Goal: Task Accomplishment & Management: Manage account settings

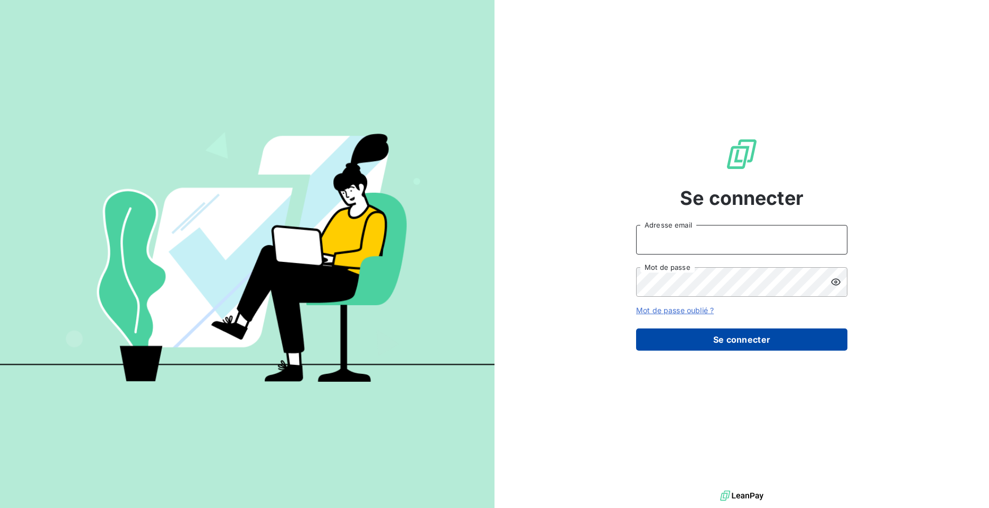
type input "m.roux@ftsb.fr"
click at [790, 346] on button "Se connecter" at bounding box center [741, 340] width 211 height 22
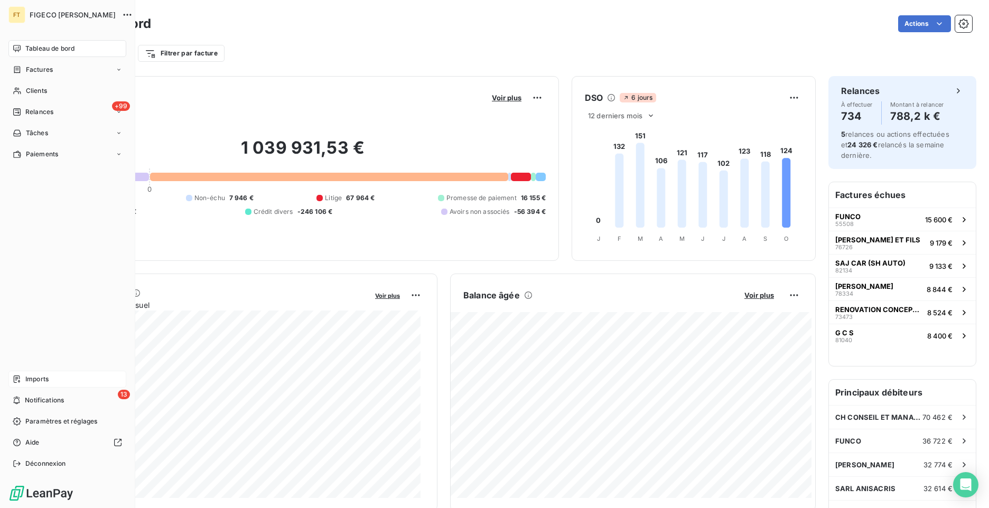
click at [54, 383] on div "Imports" at bounding box center [67, 379] width 118 height 17
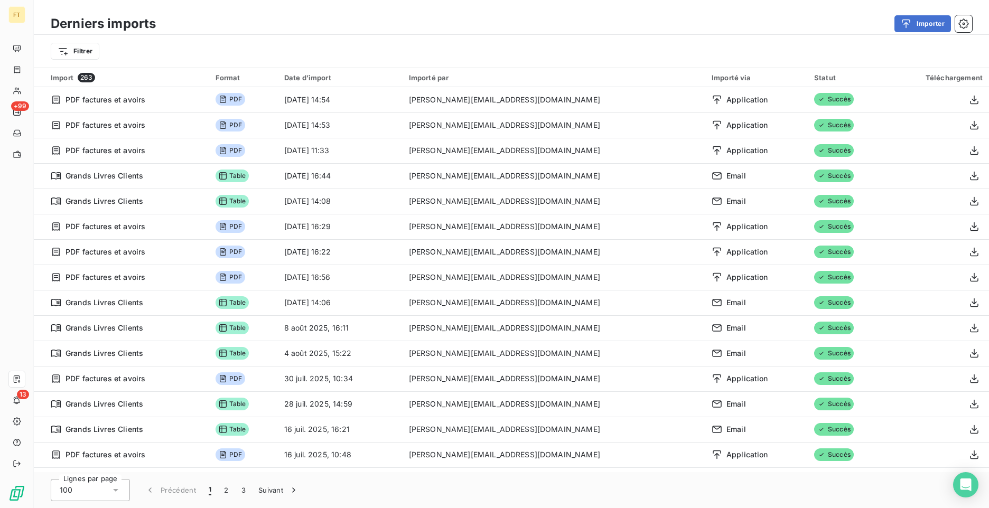
click at [71, 52] on html "FT +99 13 Derniers imports Importer Filtrer Import 263 Format Date d’import Imp…" at bounding box center [494, 254] width 989 height 508
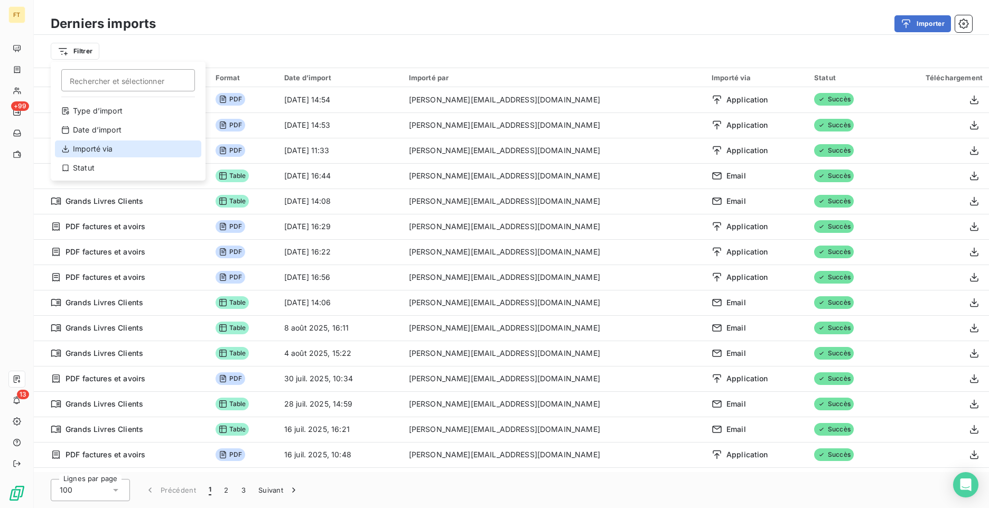
click at [112, 154] on div "Importé via" at bounding box center [128, 148] width 146 height 17
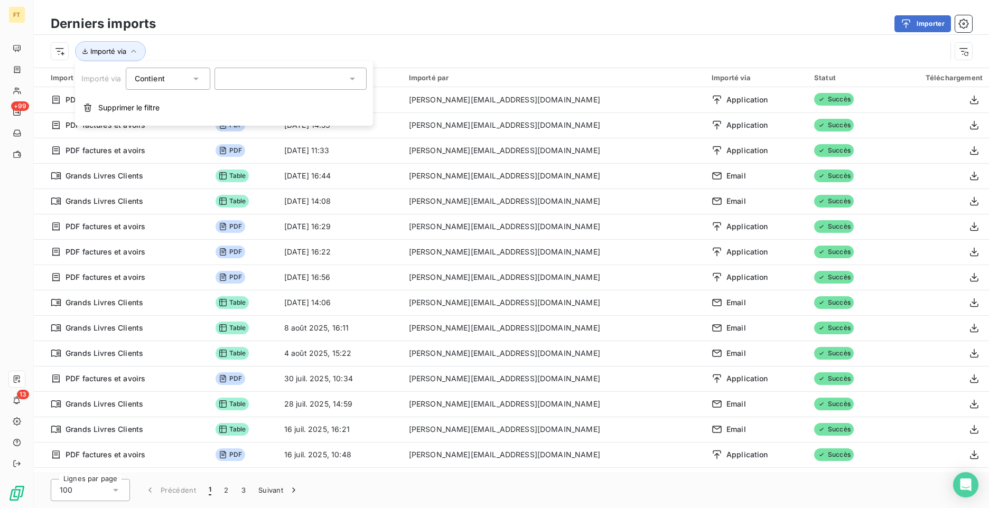
click at [218, 81] on div at bounding box center [290, 79] width 152 height 22
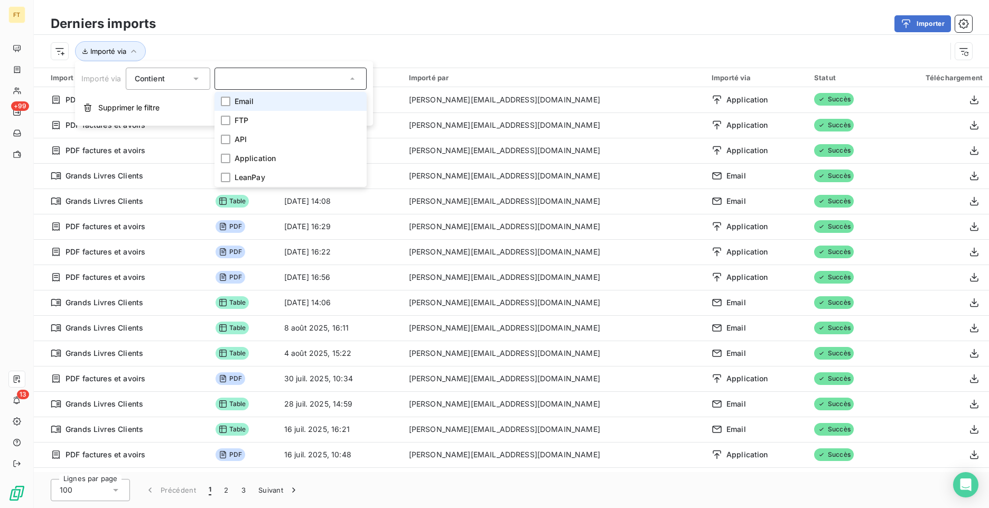
click at [201, 81] on div "Contient is" at bounding box center [168, 79] width 85 height 22
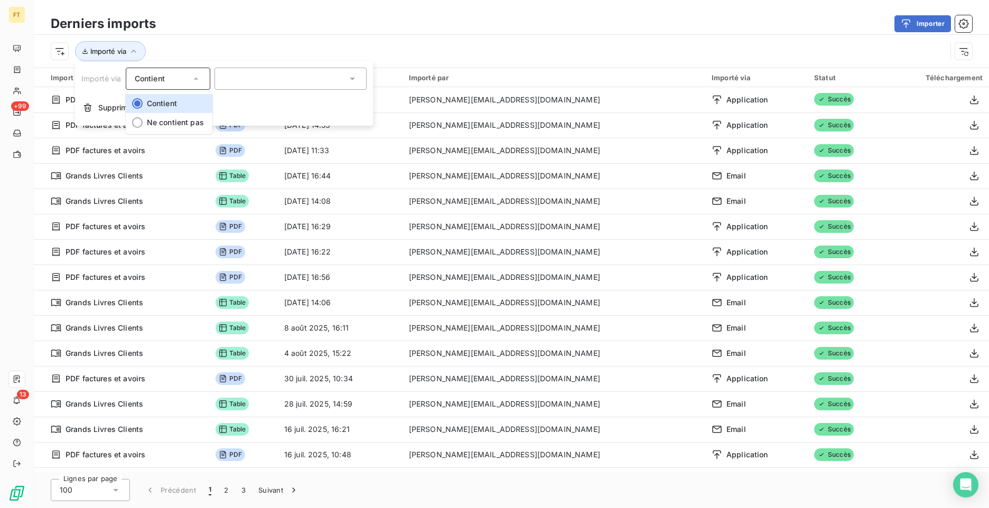
click at [201, 81] on div "Contient" at bounding box center [168, 79] width 85 height 22
click at [238, 77] on div at bounding box center [290, 79] width 152 height 22
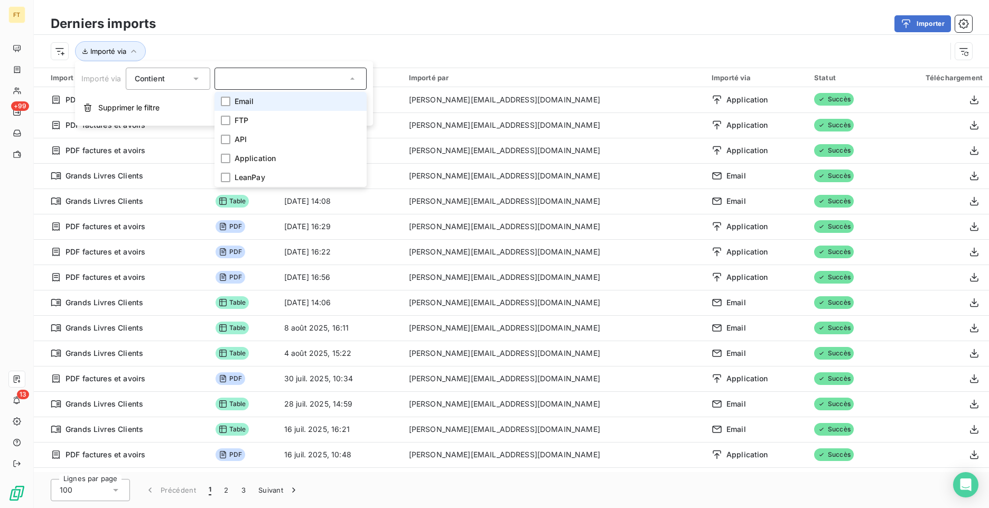
click at [158, 79] on span "Contient" at bounding box center [150, 78] width 30 height 9
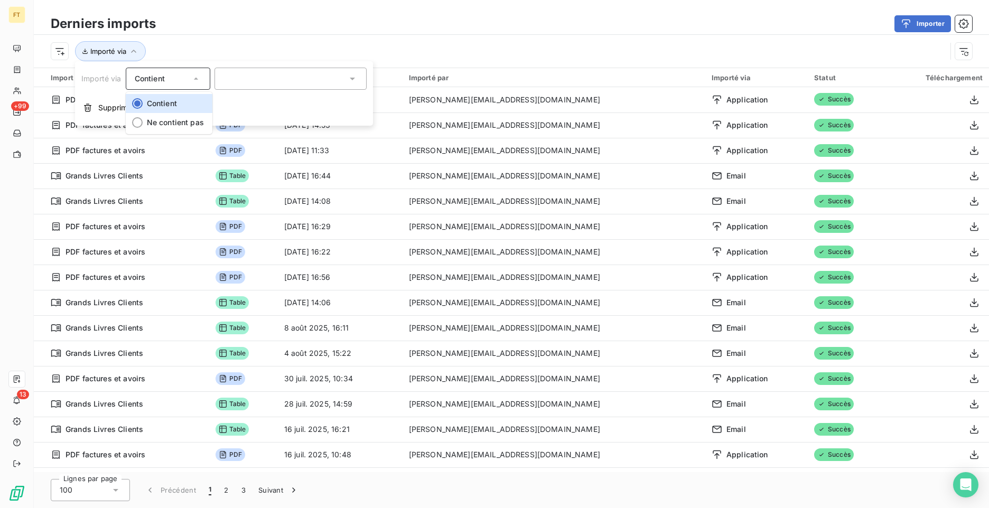
click at [159, 78] on span "Contient" at bounding box center [150, 78] width 30 height 9
click at [50, 83] on th "Import 263" at bounding box center [121, 77] width 175 height 19
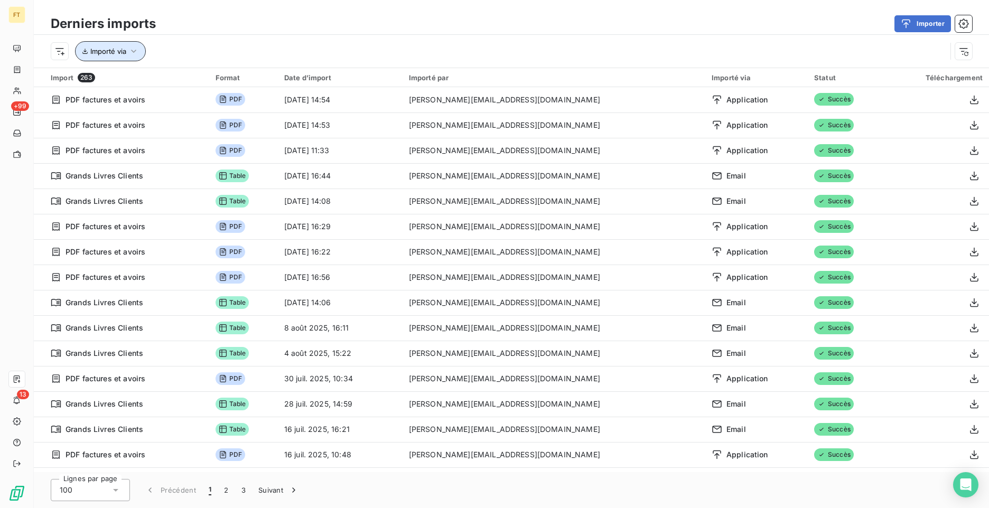
click at [98, 54] on span "Importé via" at bounding box center [108, 51] width 36 height 8
click at [99, 54] on span "Importé via" at bounding box center [108, 51] width 36 height 8
click at [62, 47] on html "FT +99 13 Derniers imports Importer Importé via Import 263 Format Date d’import…" at bounding box center [494, 254] width 989 height 508
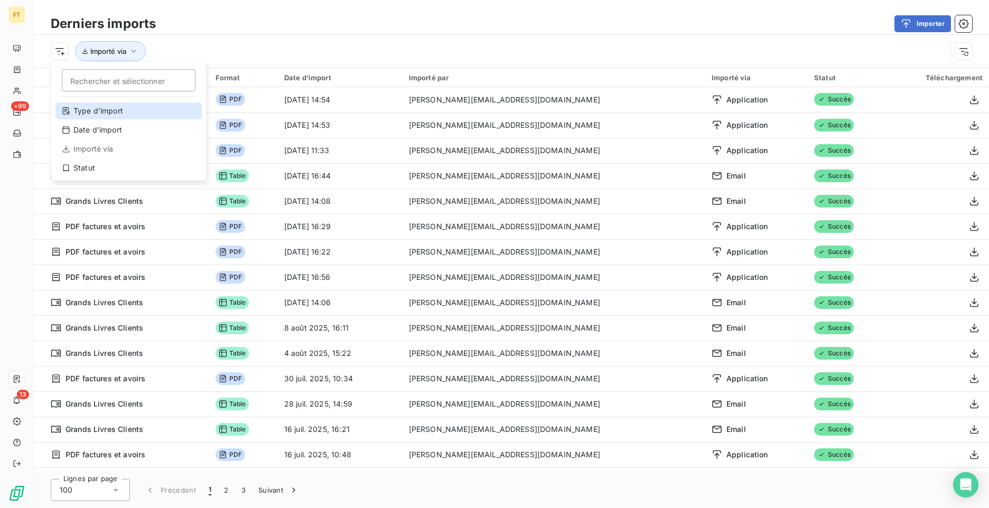
click at [107, 112] on div "Type d’import" at bounding box center [128, 110] width 146 height 17
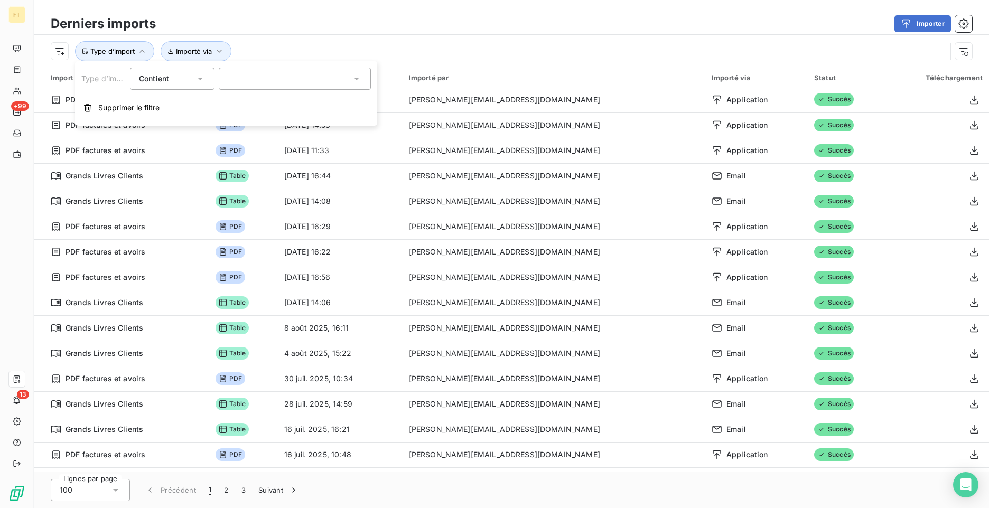
click at [209, 78] on div "Contient is" at bounding box center [172, 79] width 85 height 22
click at [246, 77] on div at bounding box center [295, 79] width 152 height 22
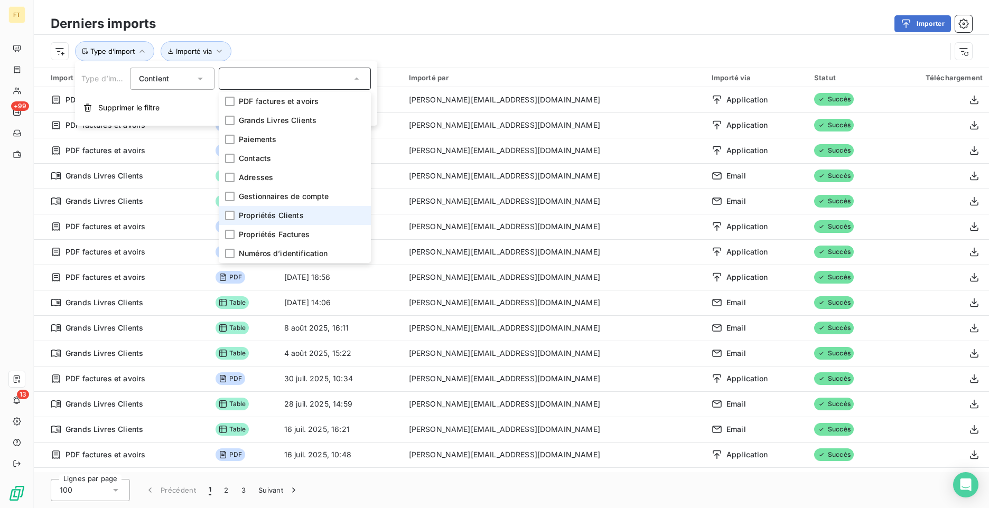
click at [235, 218] on li "Propriétés Clients" at bounding box center [295, 215] width 152 height 19
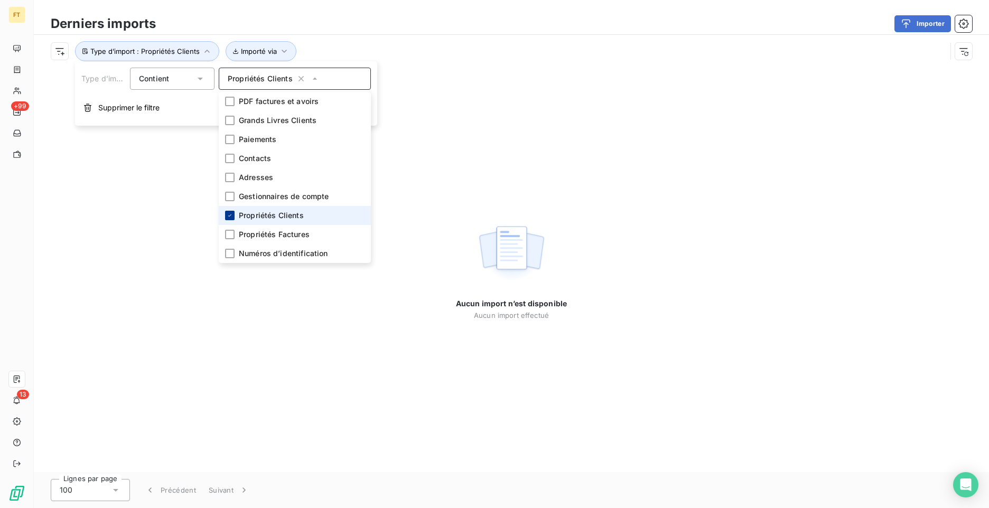
click at [229, 217] on icon at bounding box center [230, 215] width 6 height 6
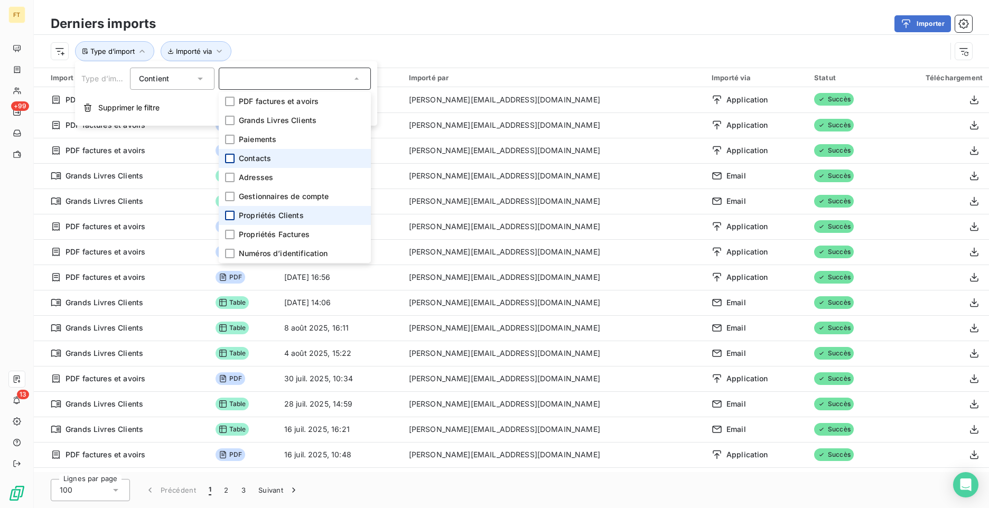
click at [228, 162] on div at bounding box center [230, 159] width 10 height 10
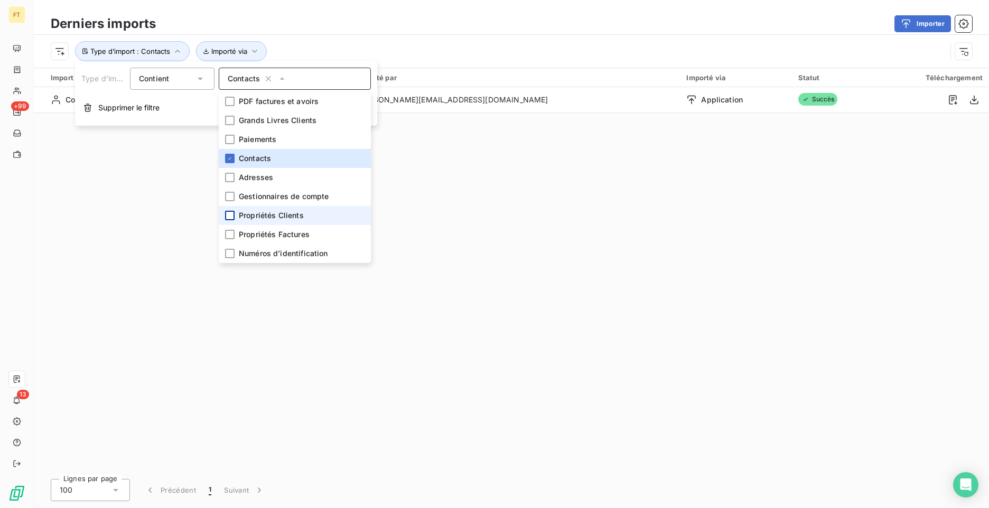
click at [592, 217] on div "Import 1 Format Date d’import Importé par Importé via Statut Téléchargement Con…" at bounding box center [511, 270] width 955 height 404
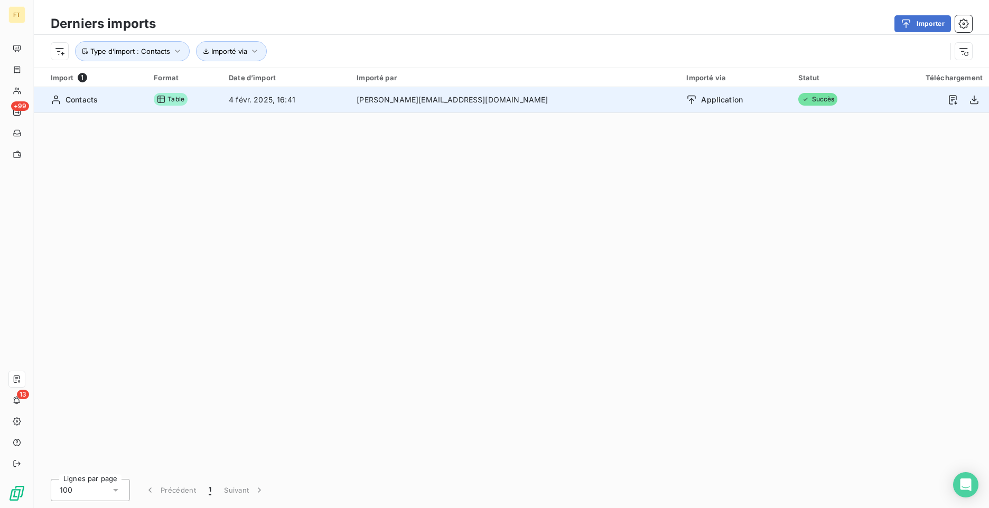
click at [534, 98] on td "m.roux@ftsb.fr" at bounding box center [515, 99] width 330 height 25
click at [568, 107] on td "m.roux@ftsb.fr" at bounding box center [515, 99] width 330 height 25
click at [972, 101] on icon "button" at bounding box center [974, 100] width 11 height 11
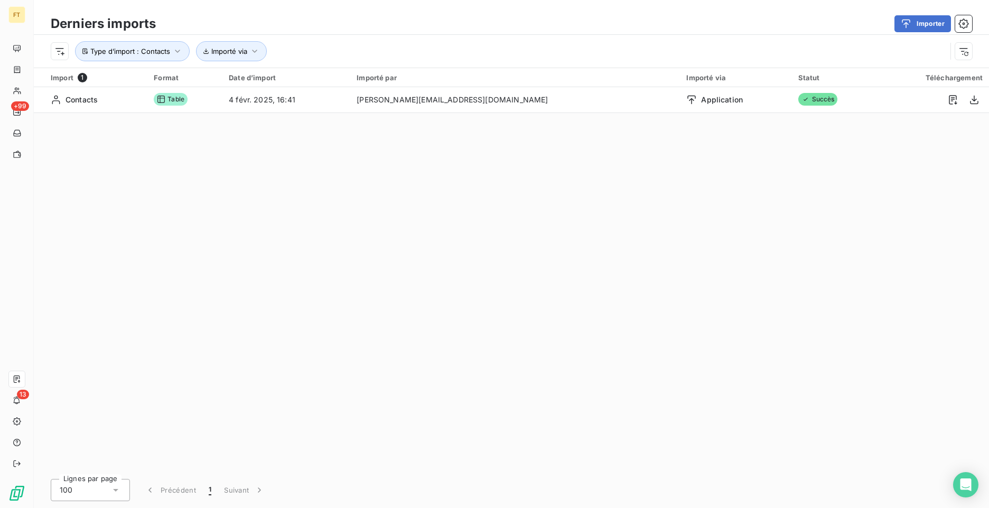
click at [795, 185] on div "Import 1 Format Date d’import Importé par Importé via Statut Téléchargement Con…" at bounding box center [511, 270] width 955 height 404
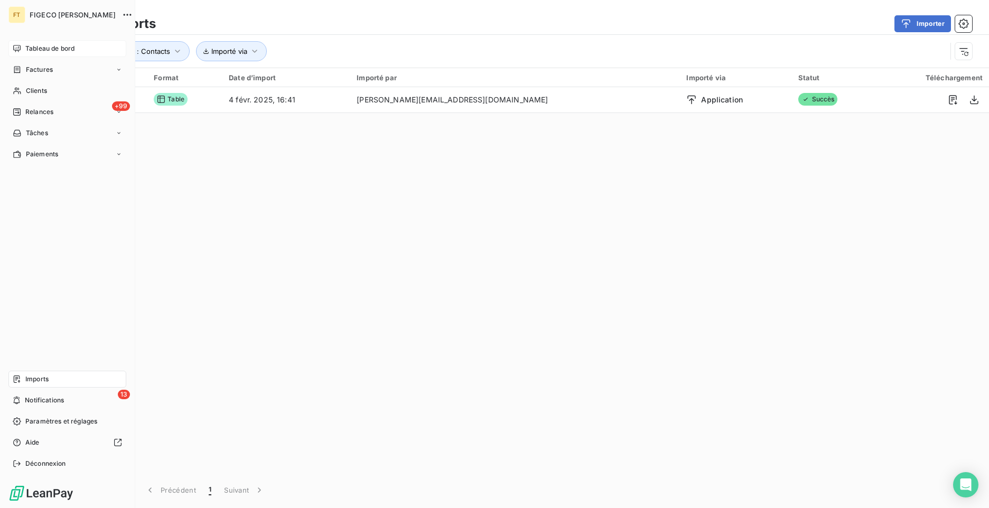
click at [26, 53] on span "Tableau de bord" at bounding box center [49, 49] width 49 height 10
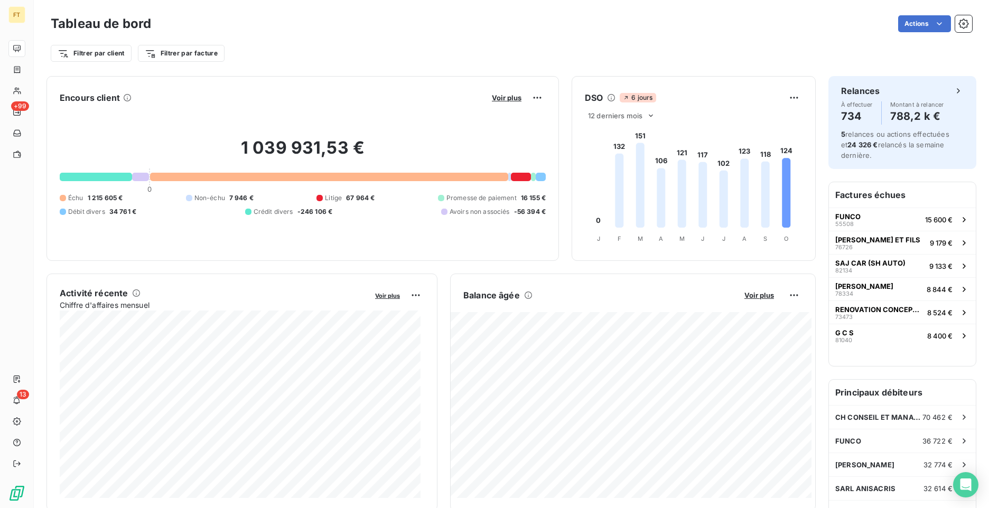
drag, startPoint x: 224, startPoint y: 137, endPoint x: 394, endPoint y: 151, distance: 170.6
click at [394, 151] on h2 "1 039 931,53 €" at bounding box center [303, 153] width 486 height 32
click at [161, 116] on div "1 039 931,53 € 0 Échu 1 215 605 € Non-échu 7 946 € Litige 67 964 € Promesse de …" at bounding box center [303, 177] width 486 height 142
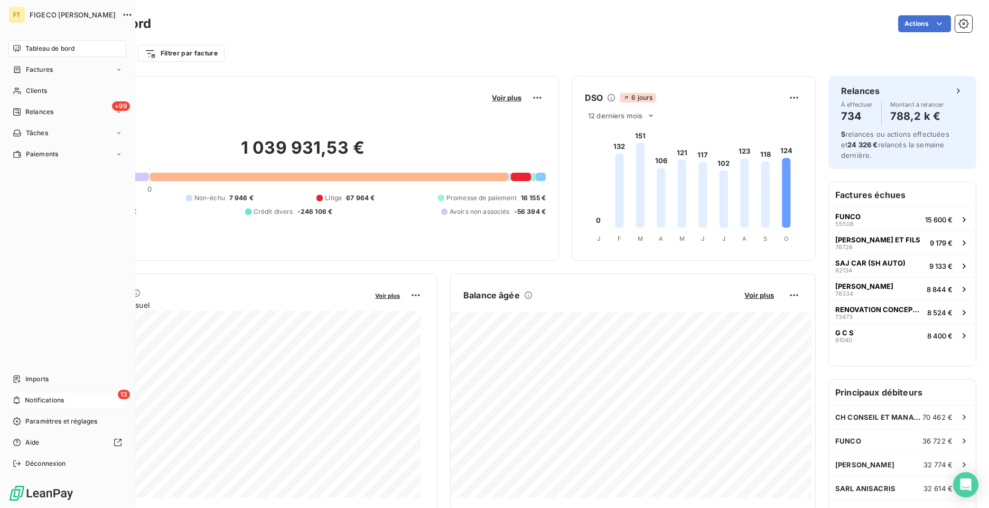
click at [33, 398] on span "Notifications" at bounding box center [44, 401] width 39 height 10
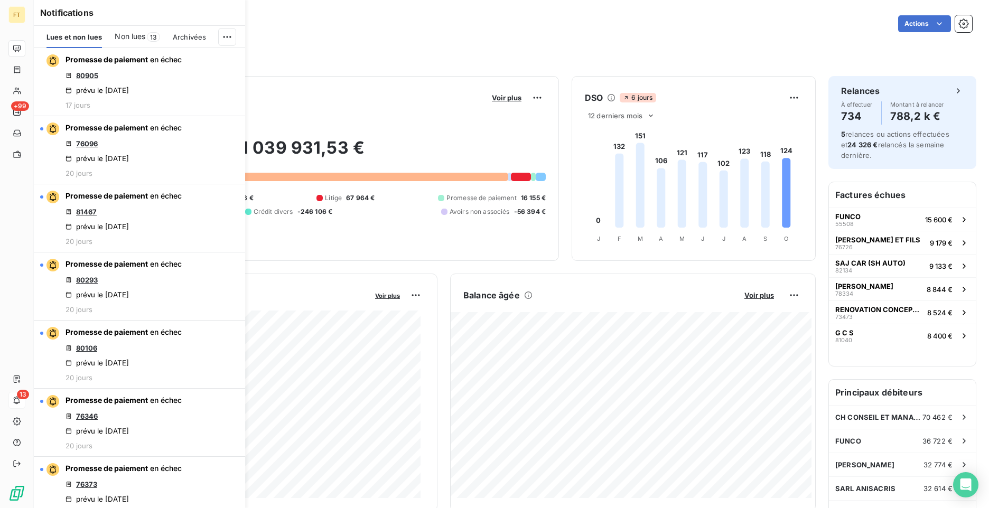
click at [338, 43] on div "Filtrer par client Filtrer par facture" at bounding box center [511, 53] width 921 height 20
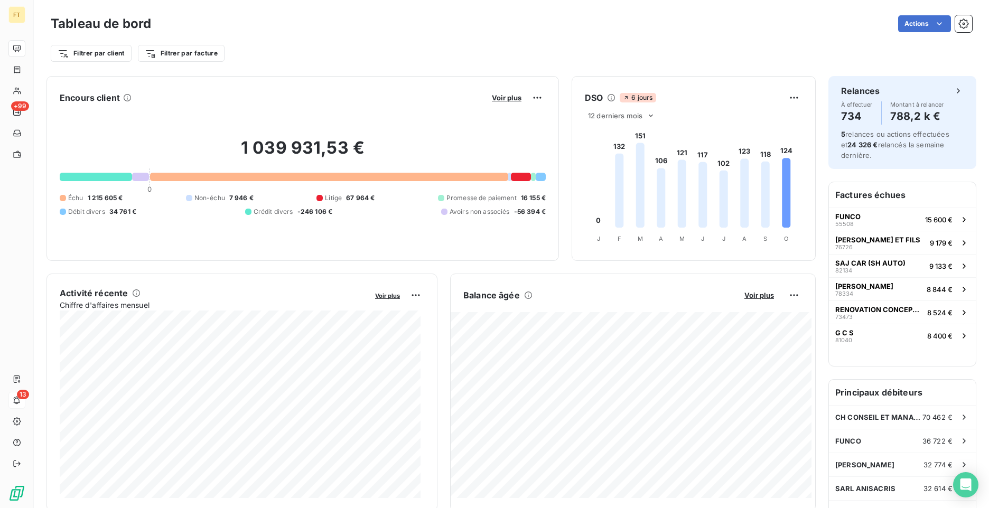
click at [482, 97] on div "Encours client Voir plus" at bounding box center [303, 97] width 486 height 17
click at [497, 96] on span "Voir plus" at bounding box center [507, 97] width 30 height 8
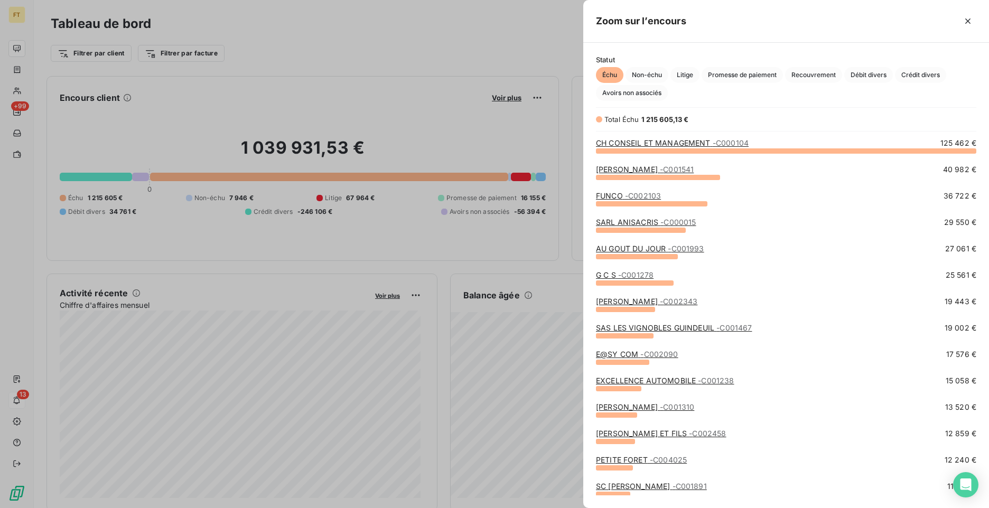
scroll to position [350, 398]
click at [966, 21] on icon "button" at bounding box center [967, 21] width 11 height 11
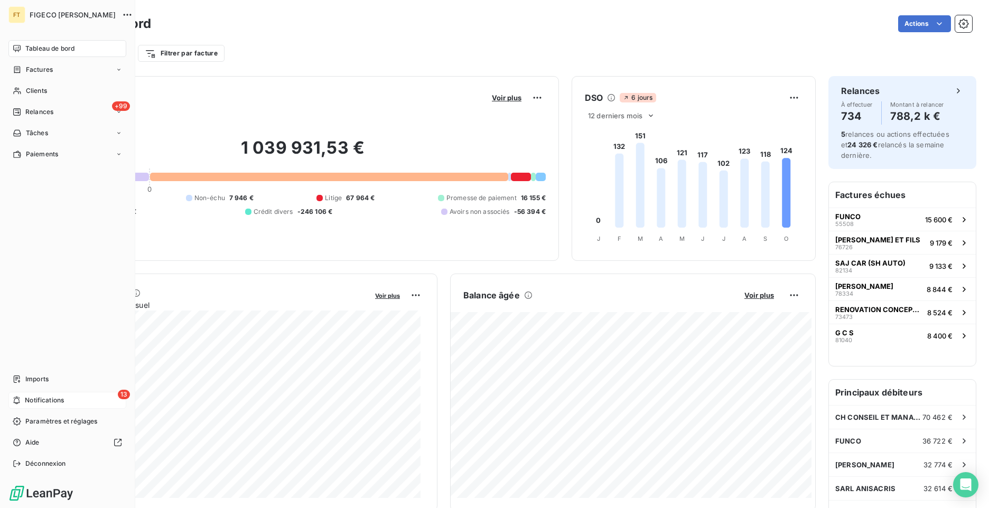
click at [25, 398] on span "Notifications" at bounding box center [44, 401] width 39 height 10
click at [21, 111] on div "Relances" at bounding box center [33, 112] width 41 height 10
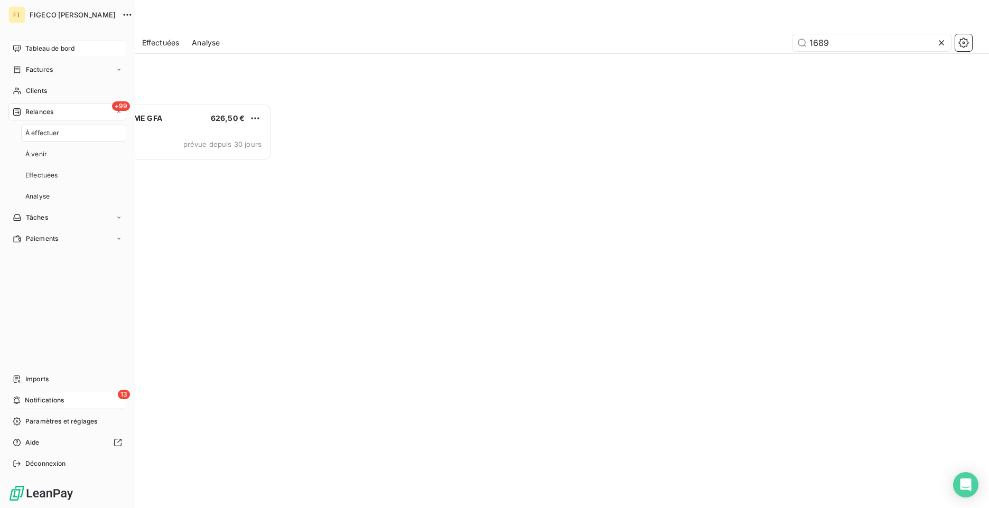
scroll to position [397, 213]
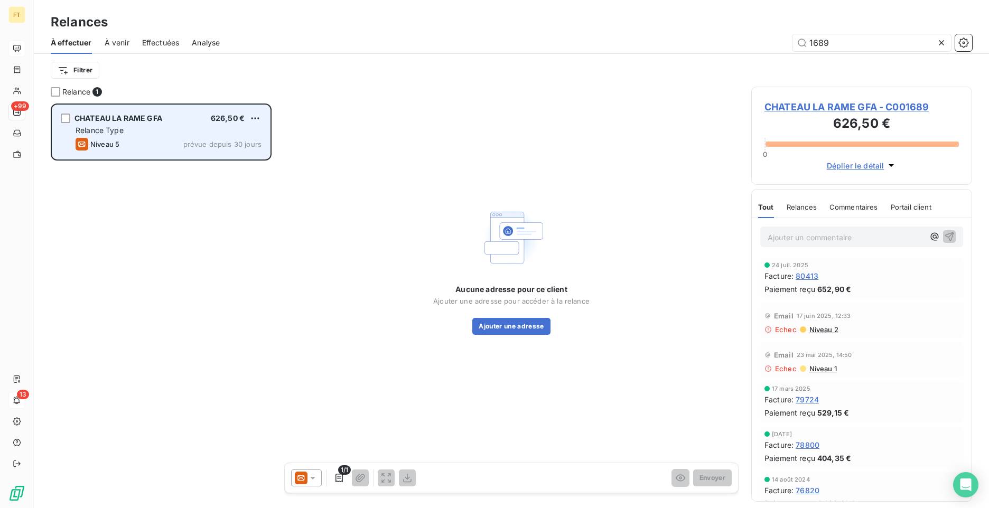
click at [127, 122] on span "CHATEAU LA RAME GFA" at bounding box center [118, 118] width 88 height 9
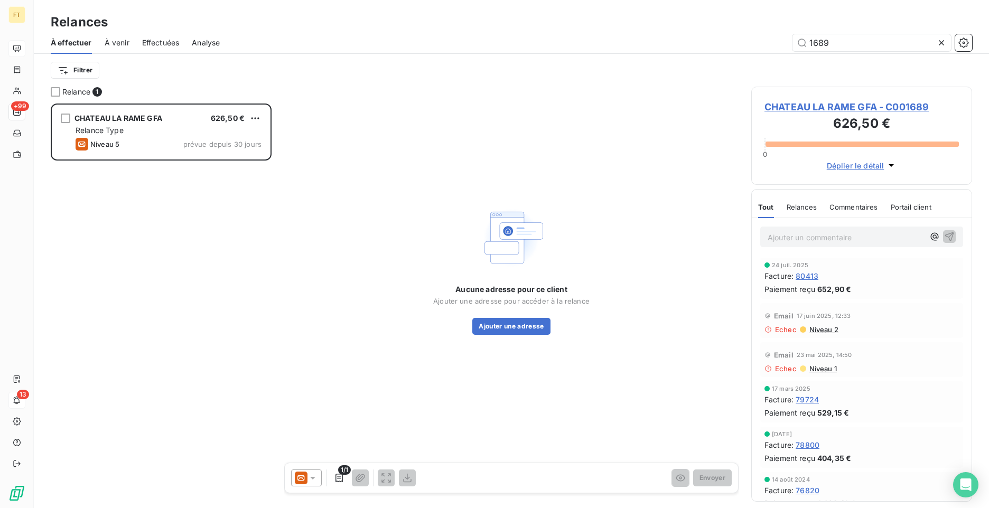
click at [938, 45] on icon at bounding box center [941, 43] width 11 height 11
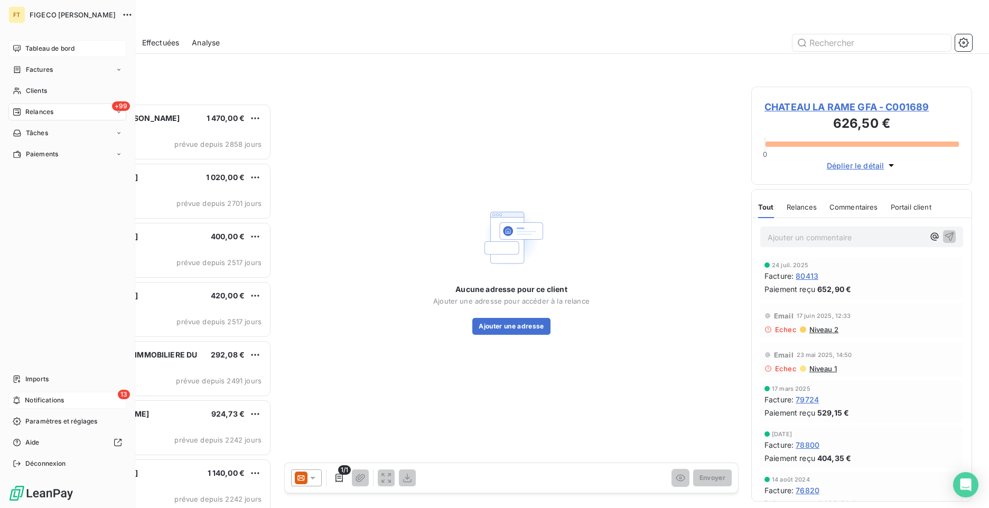
click at [16, 401] on icon at bounding box center [17, 400] width 8 height 8
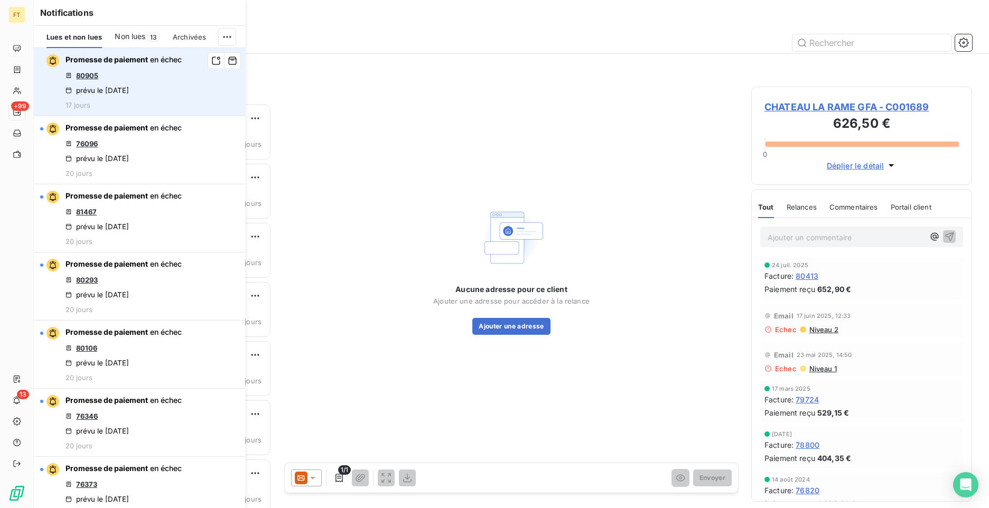
click at [92, 71] on link "80905" at bounding box center [87, 75] width 22 height 8
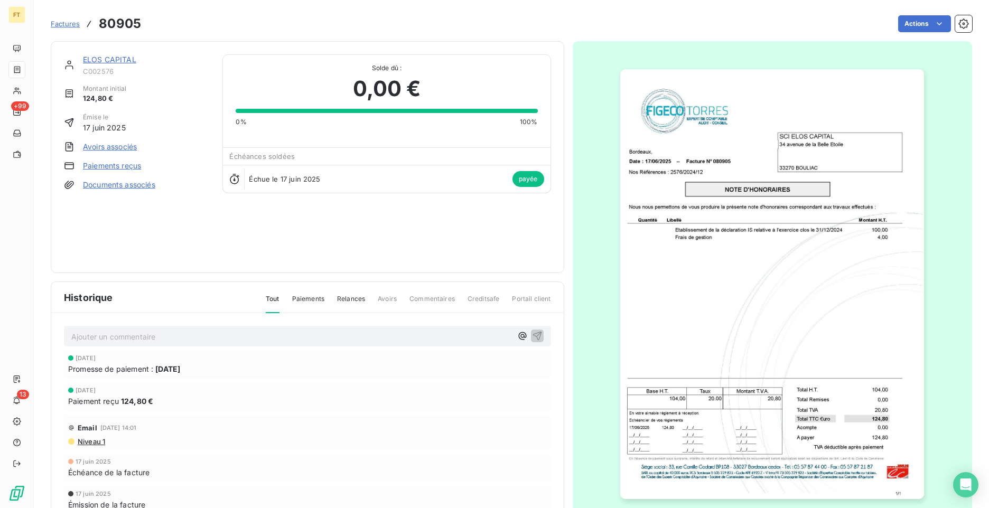
click at [68, 27] on span "Factures" at bounding box center [65, 24] width 29 height 8
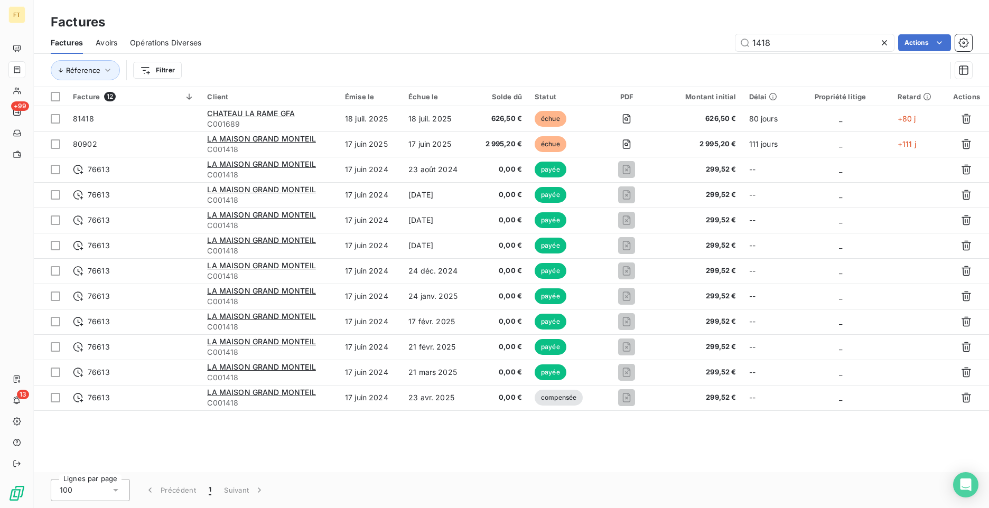
click at [885, 44] on icon at bounding box center [884, 42] width 5 height 5
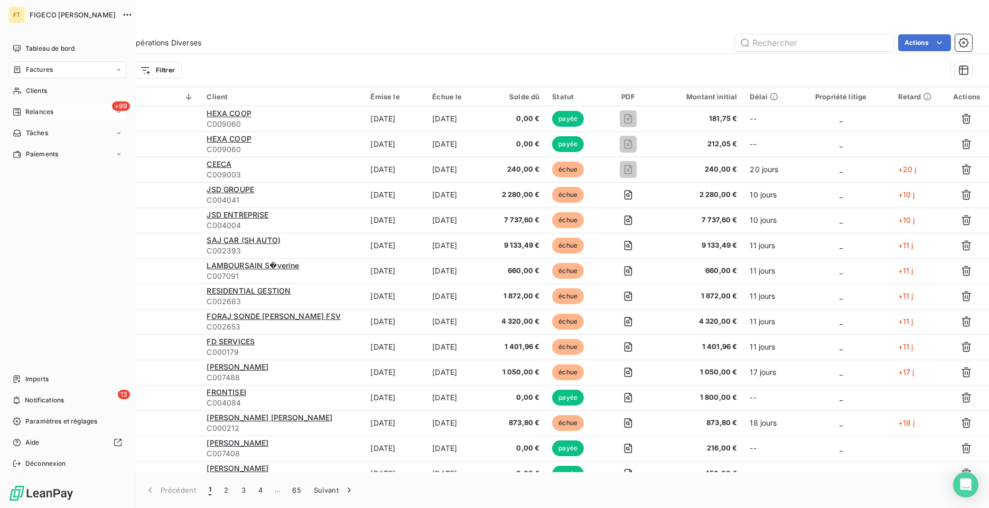
click at [35, 107] on div "+99 Relances" at bounding box center [67, 112] width 118 height 17
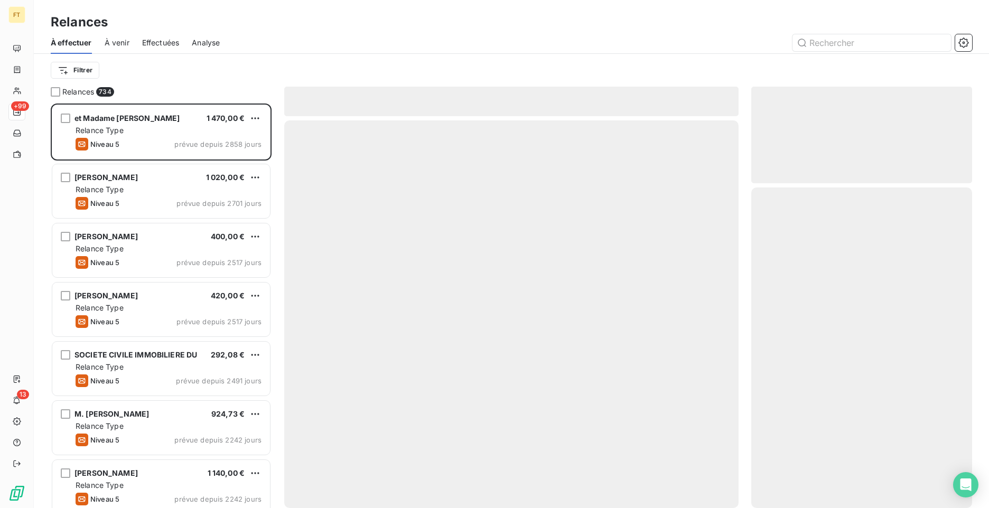
scroll to position [397, 213]
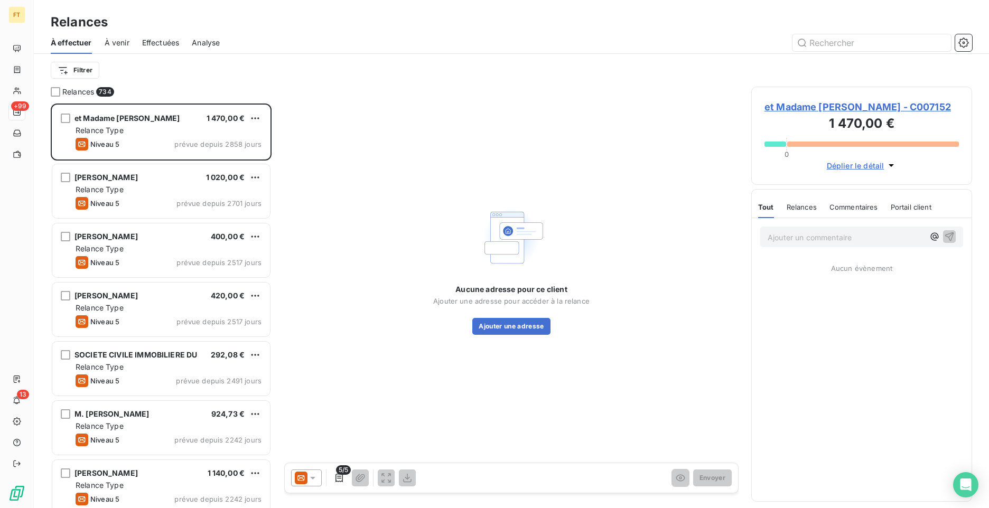
click at [172, 41] on span "Effectuées" at bounding box center [161, 43] width 38 height 11
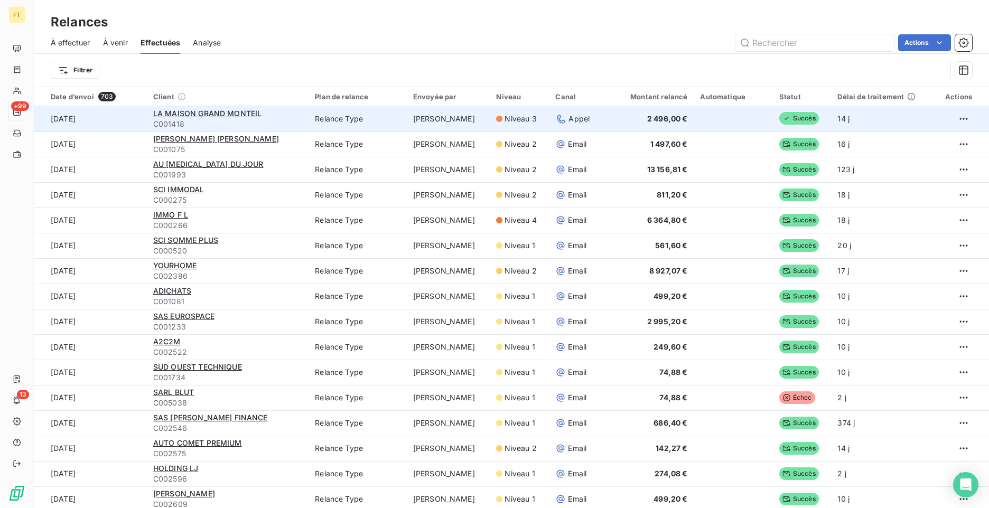
click at [976, 119] on td at bounding box center [961, 118] width 56 height 25
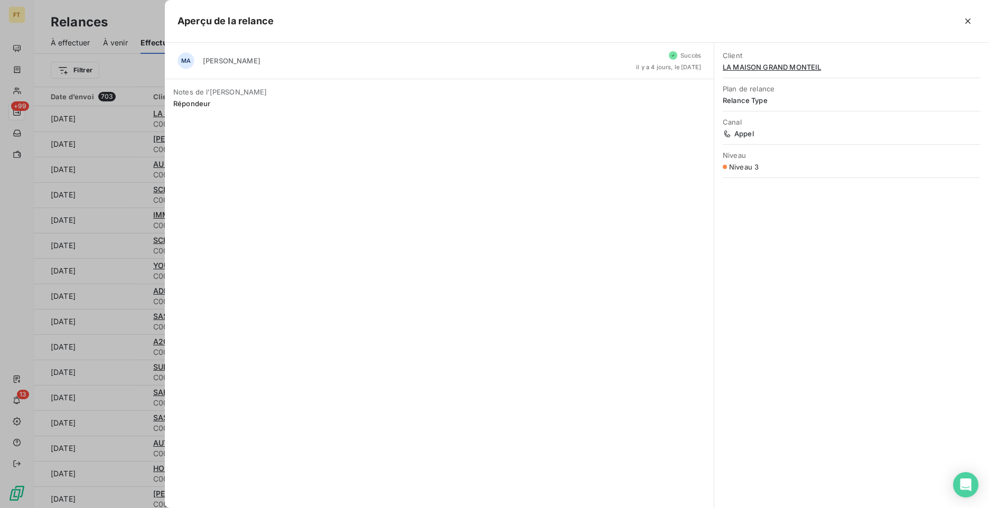
click at [73, 158] on div at bounding box center [494, 254] width 989 height 508
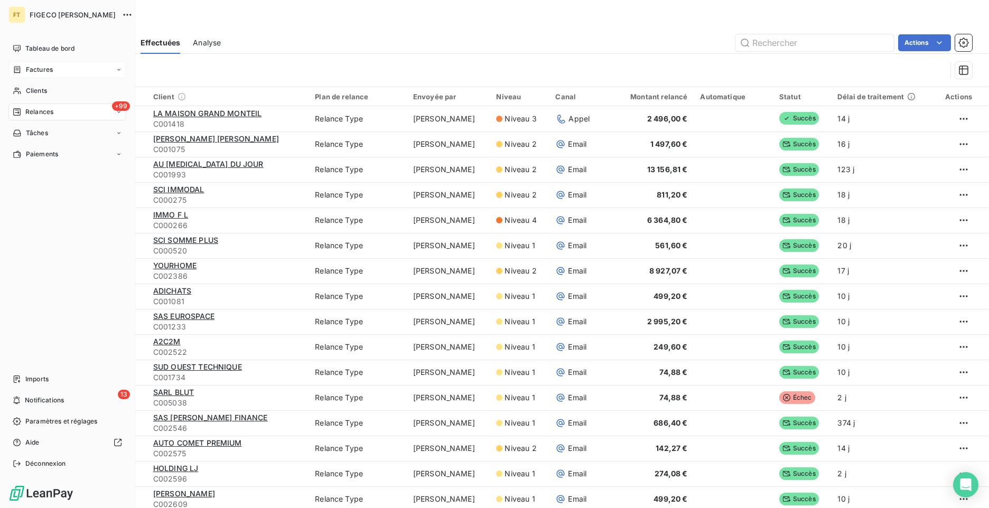
click at [48, 62] on div "Factures" at bounding box center [67, 69] width 118 height 17
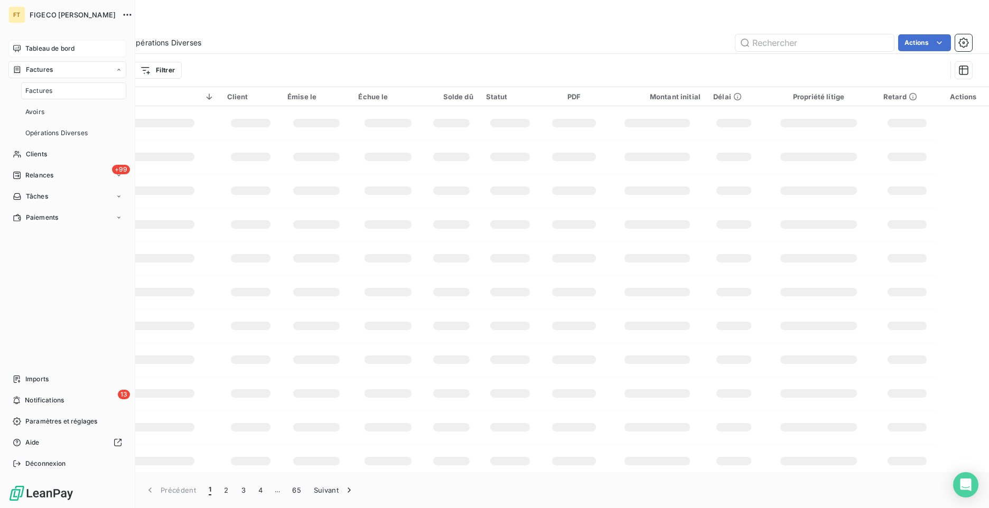
click at [74, 49] on span "Tableau de bord" at bounding box center [49, 49] width 49 height 10
